Goal: Transaction & Acquisition: Purchase product/service

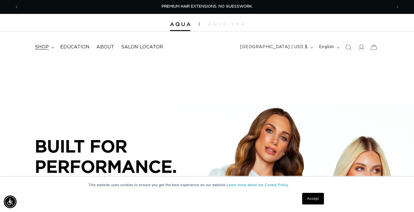
click at [37, 49] on span "shop" at bounding box center [42, 47] width 14 height 6
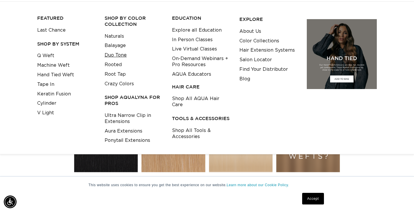
click at [124, 54] on link "Duo Tone" at bounding box center [116, 56] width 22 height 10
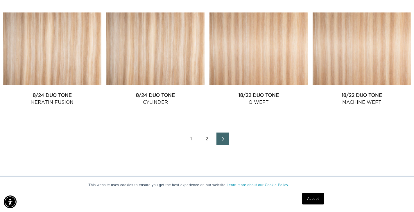
click at [210, 140] on link "2" at bounding box center [207, 139] width 13 height 13
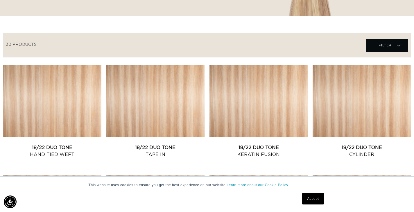
scroll to position [0, 373]
click at [83, 144] on link "18/22 Duo Tone Hand Tied Weft" at bounding box center [52, 151] width 98 height 14
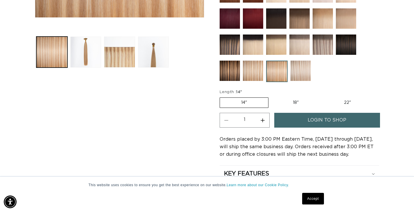
scroll to position [232, 0]
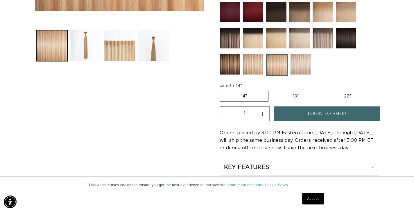
click at [300, 101] on label "18" Variant sold out or unavailable" at bounding box center [296, 96] width 48 height 10
click at [272, 90] on input "18" Variant sold out or unavailable" at bounding box center [271, 90] width 0 height 0
radio input "true"
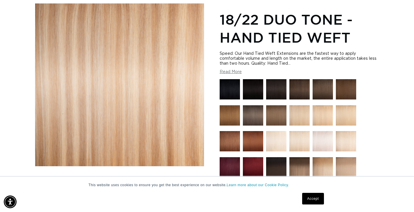
scroll to position [87, 0]
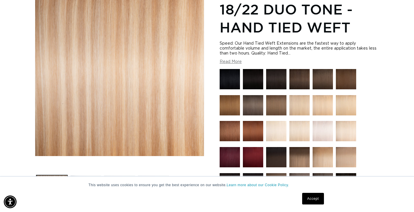
click at [302, 140] on img at bounding box center [299, 131] width 20 height 20
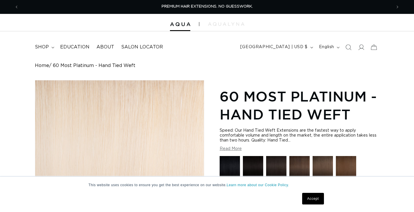
click at [232, 159] on img at bounding box center [230, 166] width 20 height 20
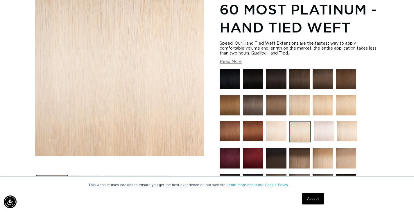
scroll to position [0, 373]
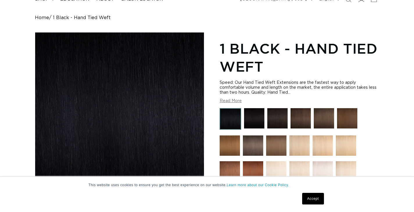
scroll to position [58, 0]
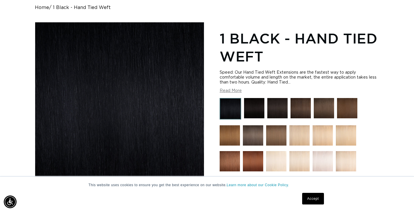
click at [256, 113] on img at bounding box center [254, 108] width 20 height 20
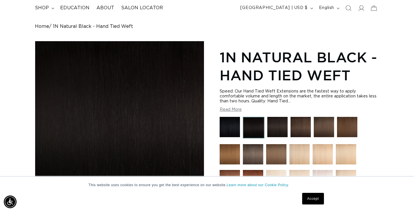
scroll to position [29, 0]
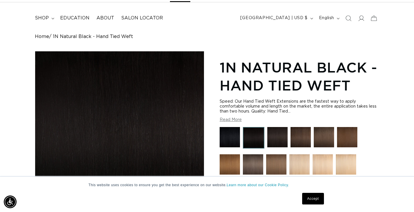
click at [279, 139] on img at bounding box center [277, 137] width 20 height 20
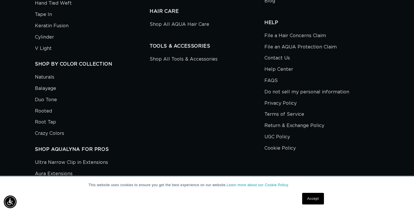
scroll to position [2454, 0]
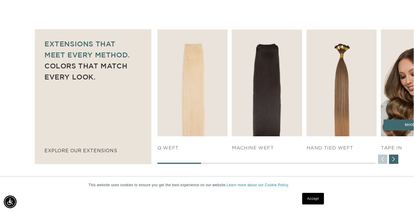
scroll to position [0, 373]
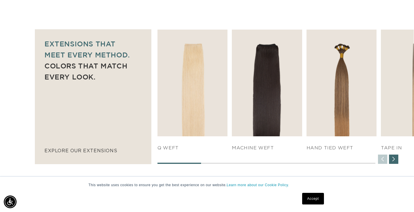
click at [392, 159] on div "Next slide" at bounding box center [393, 159] width 9 height 9
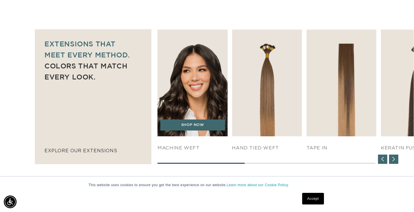
click at [217, 81] on img "2 / 7" at bounding box center [192, 83] width 73 height 112
click at [179, 69] on img "2 / 7" at bounding box center [192, 83] width 73 height 112
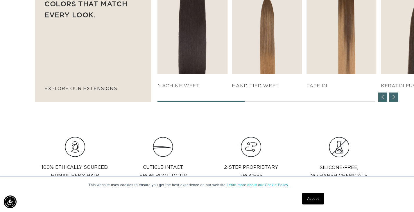
scroll to position [349, 0]
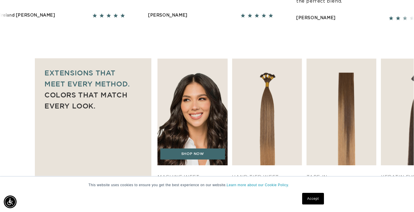
click at [191, 103] on img "2 / 7" at bounding box center [192, 112] width 73 height 112
click at [211, 158] on link "SHOP NOW" at bounding box center [192, 154] width 65 height 11
